Goal: Task Accomplishment & Management: Manage account settings

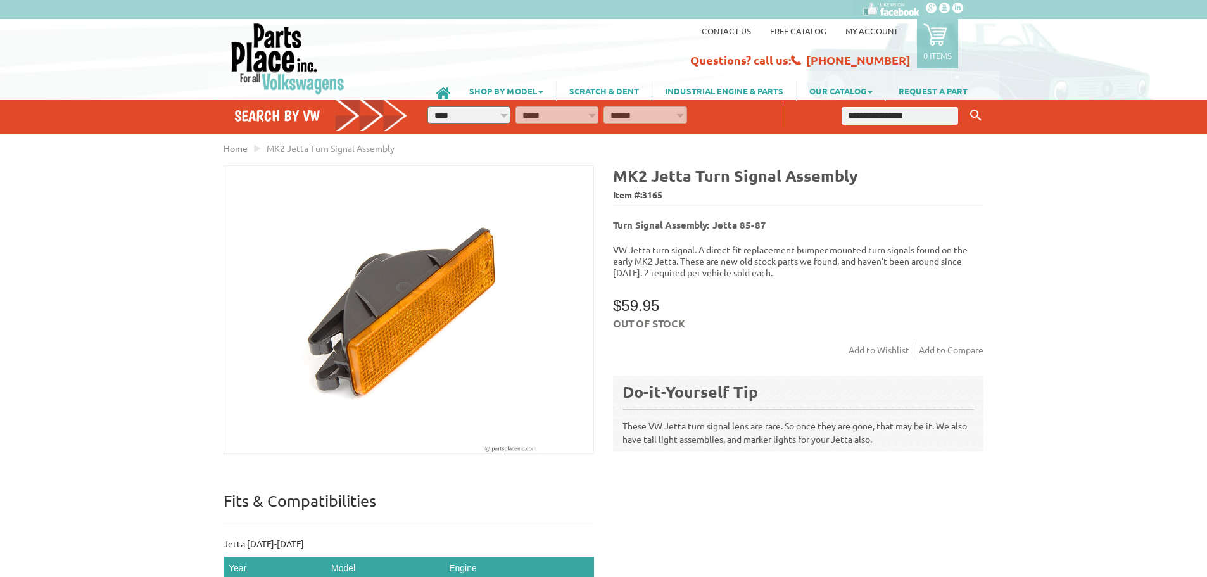
drag, startPoint x: 0, startPoint y: 0, endPoint x: 266, endPoint y: 56, distance: 271.7
click at [266, 56] on img at bounding box center [288, 58] width 116 height 73
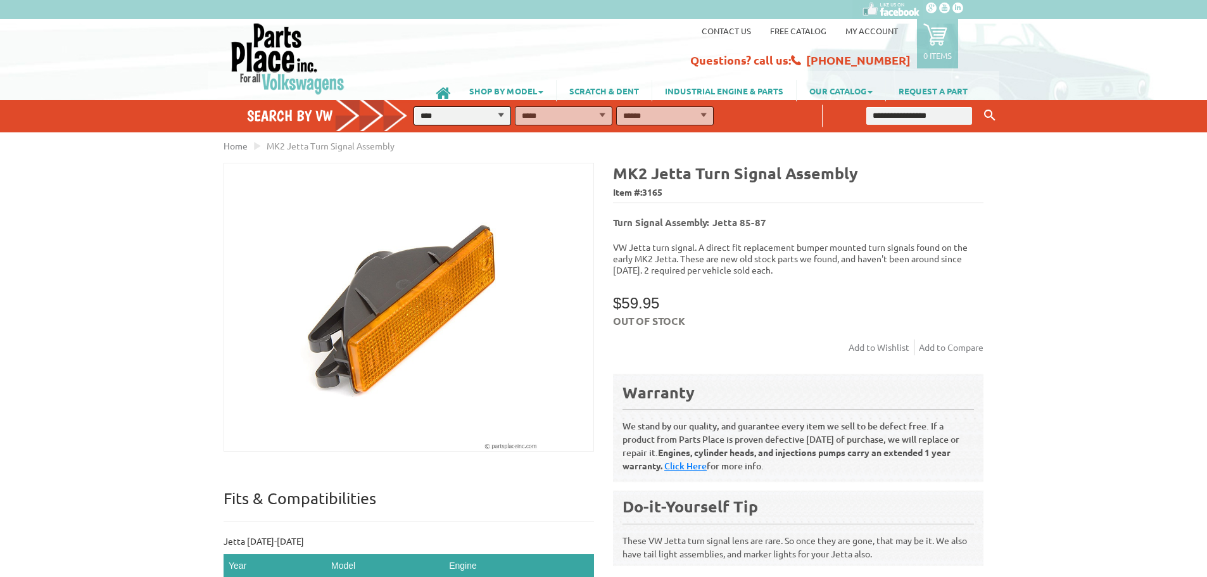
click at [111, 205] on div "VW Diesel Engine Parts Diesel Cylinder Heads and Parts Diesel Timing Belts, Ten…" at bounding box center [603, 549] width 1207 height 820
click at [111, 206] on div "VW Diesel Engine Parts Diesel Cylinder Heads and Parts Diesel Timing Belts, Ten…" at bounding box center [603, 549] width 1207 height 820
click at [873, 339] on link "Add to Wishlist" at bounding box center [881, 347] width 66 height 16
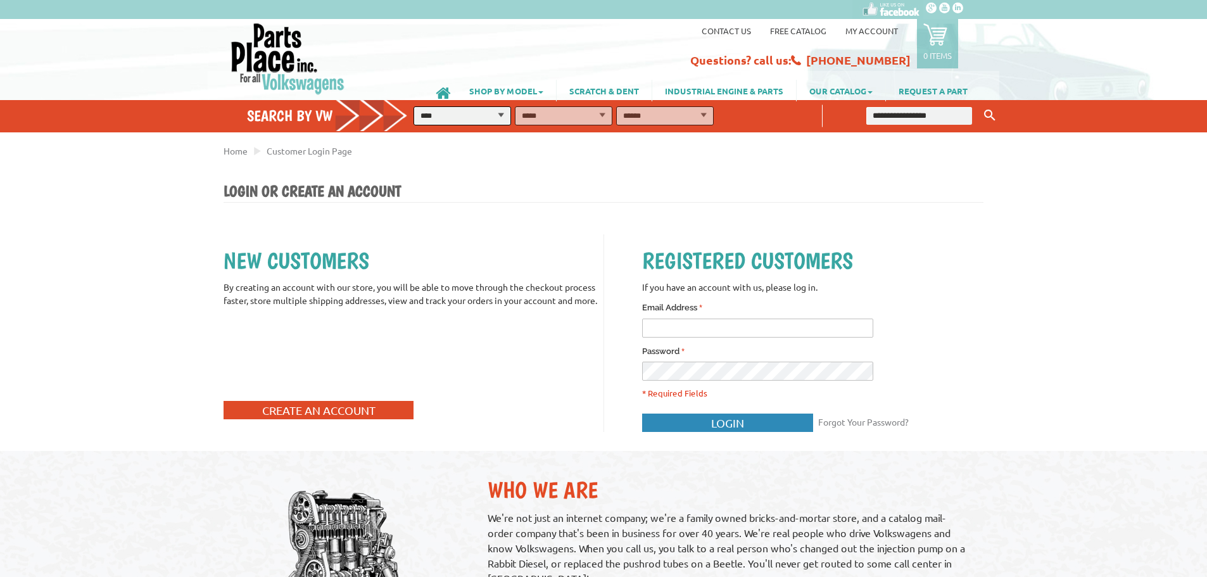
type input "**********"
click at [743, 425] on span "Login" at bounding box center [727, 422] width 33 height 13
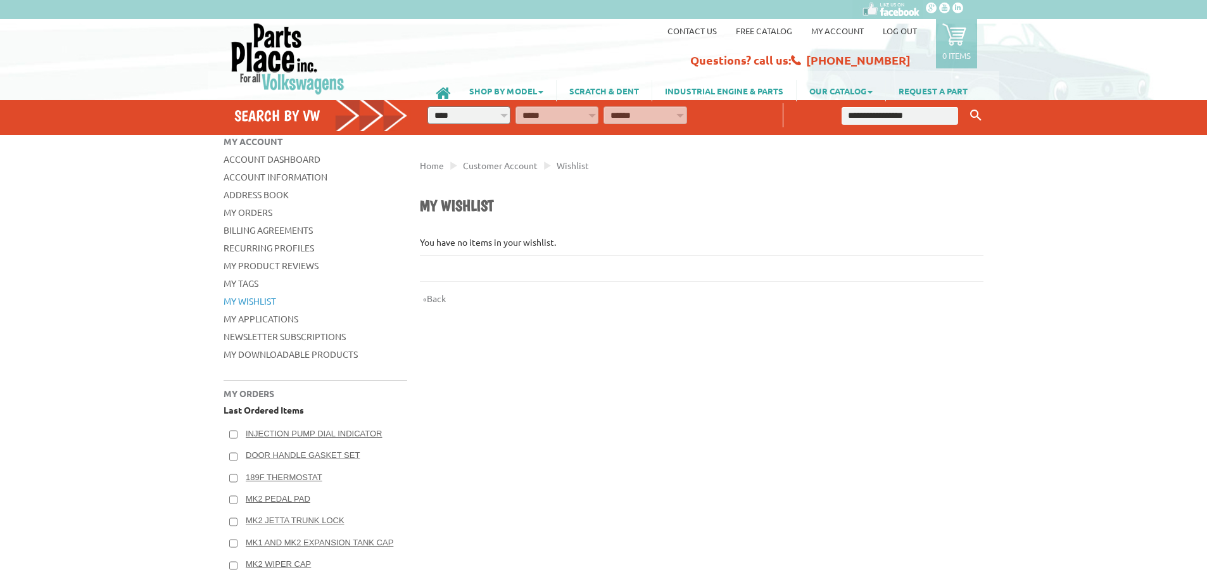
click at [254, 48] on img at bounding box center [288, 58] width 116 height 73
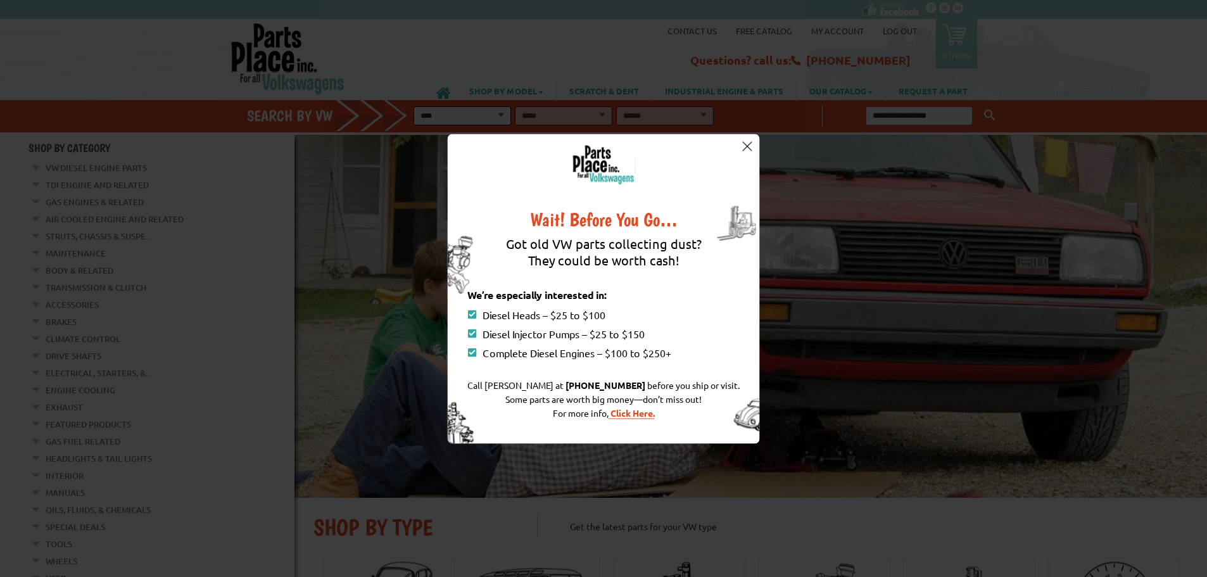
click at [748, 146] on img at bounding box center [746, 146] width 9 height 9
